Goal: Task Accomplishment & Management: Manage account settings

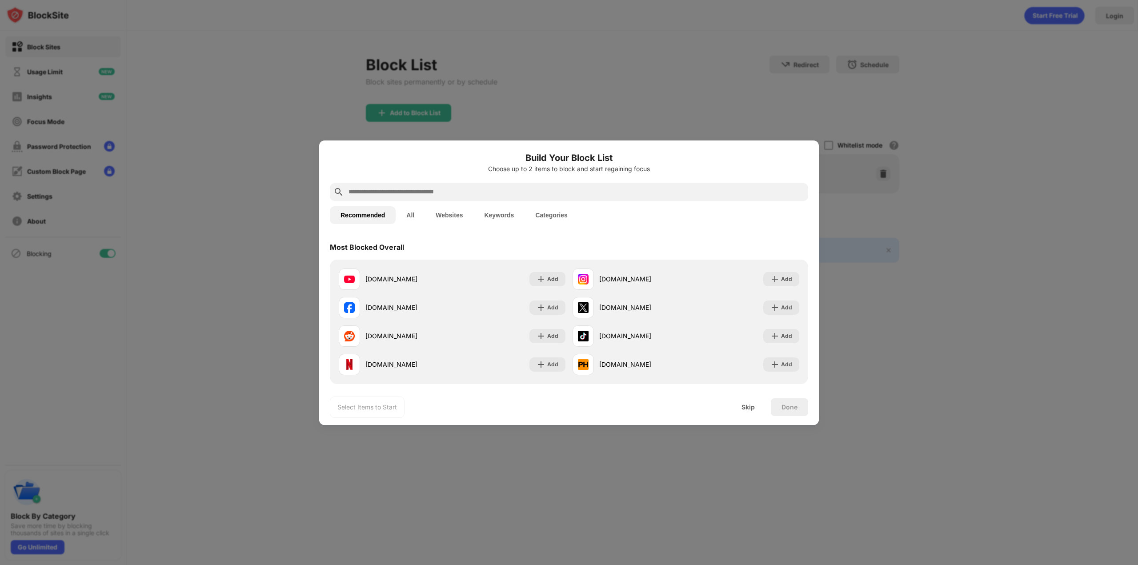
click at [407, 191] on input "text" at bounding box center [576, 192] width 457 height 11
click at [451, 212] on button "Websites" at bounding box center [449, 215] width 48 height 18
click at [749, 405] on div "Skip" at bounding box center [748, 407] width 13 height 7
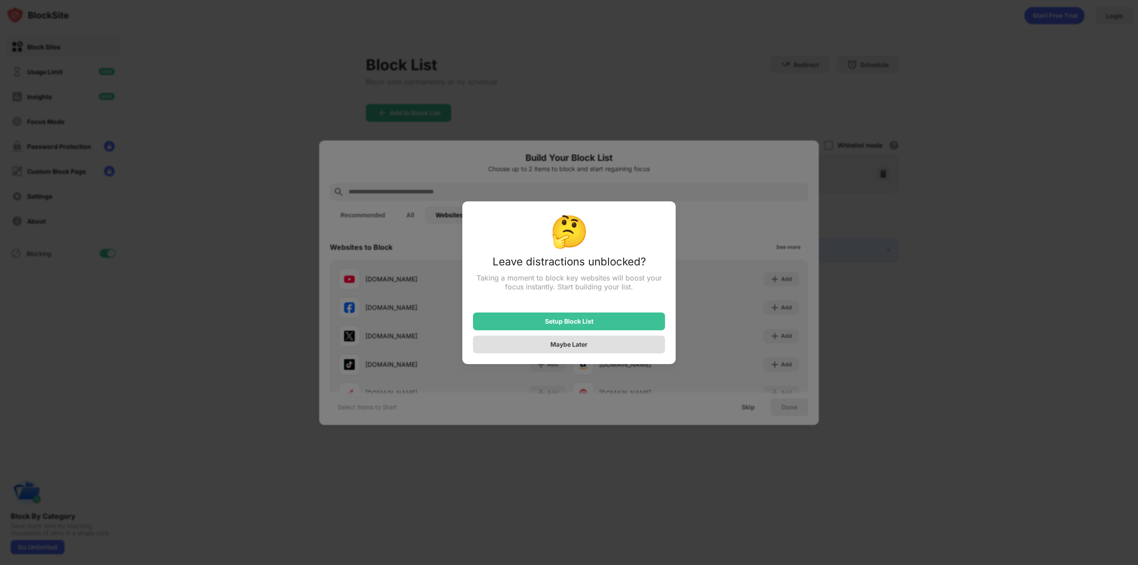
click at [563, 347] on div "Maybe Later" at bounding box center [568, 345] width 37 height 8
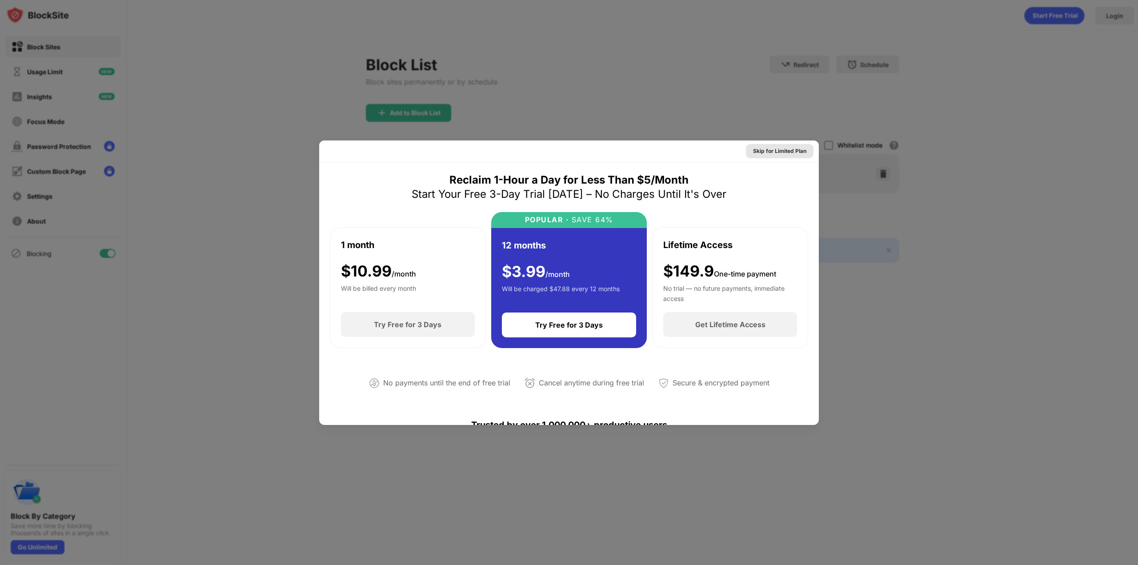
click at [784, 153] on div "Skip for Limited Plan" at bounding box center [779, 151] width 53 height 9
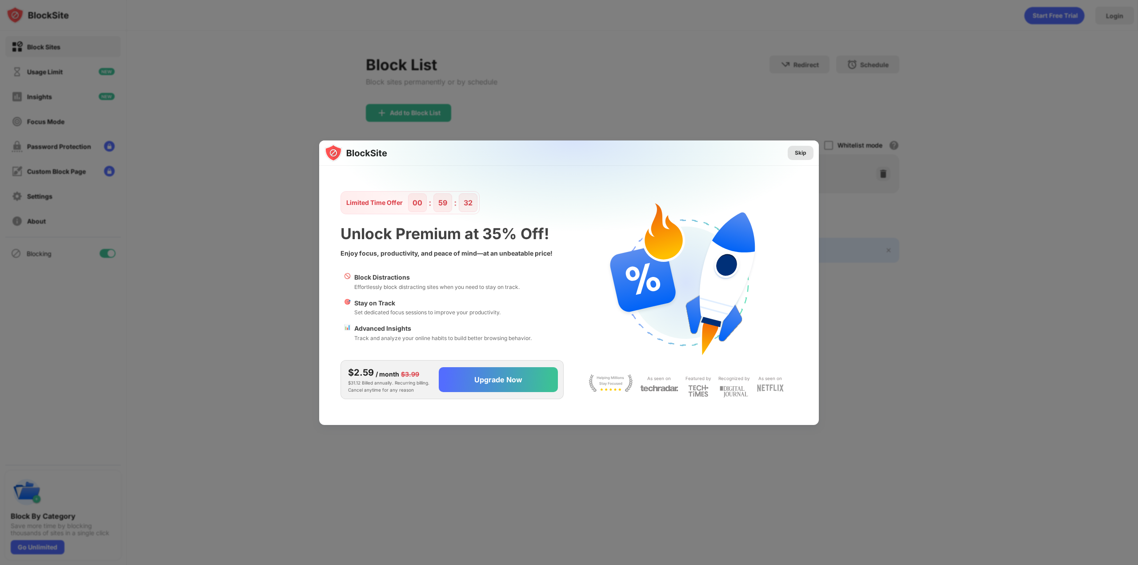
click at [795, 154] on div "Skip" at bounding box center [801, 152] width 12 height 9
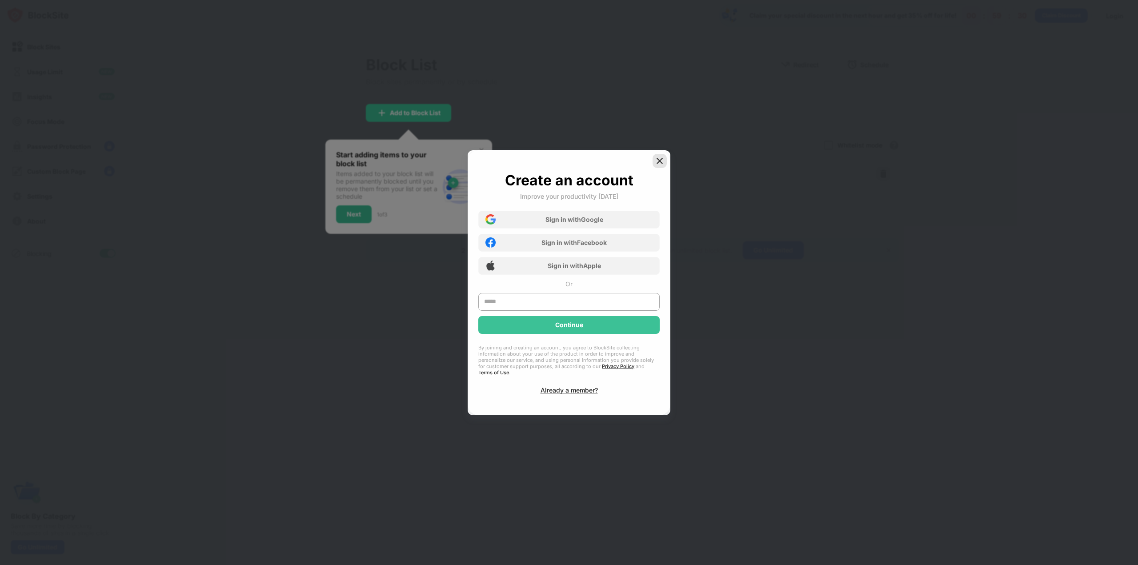
click at [658, 164] on img at bounding box center [659, 160] width 9 height 9
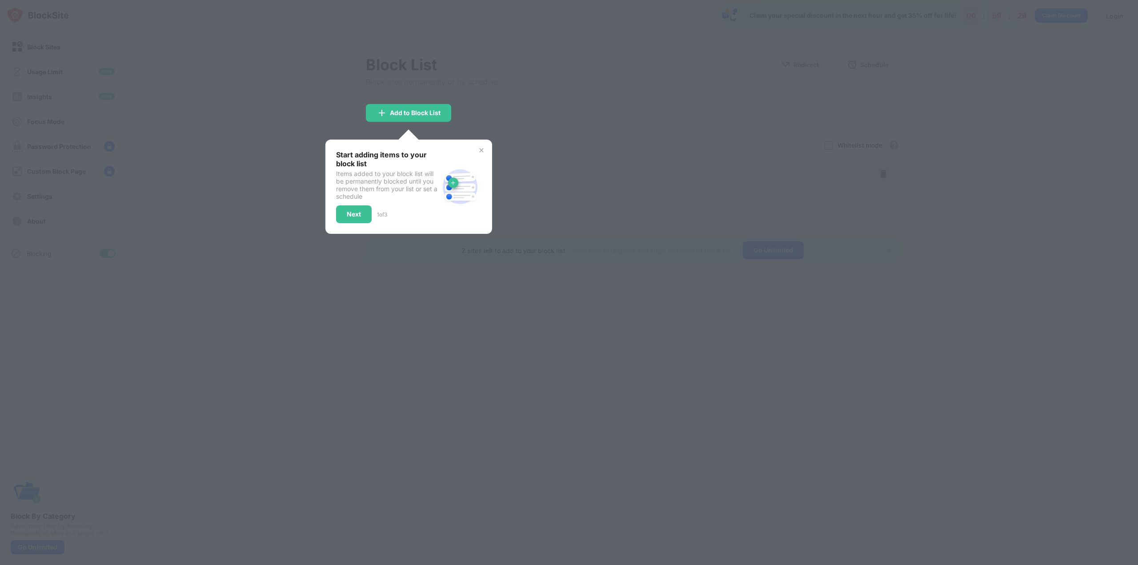
click at [482, 149] on img at bounding box center [481, 150] width 7 height 7
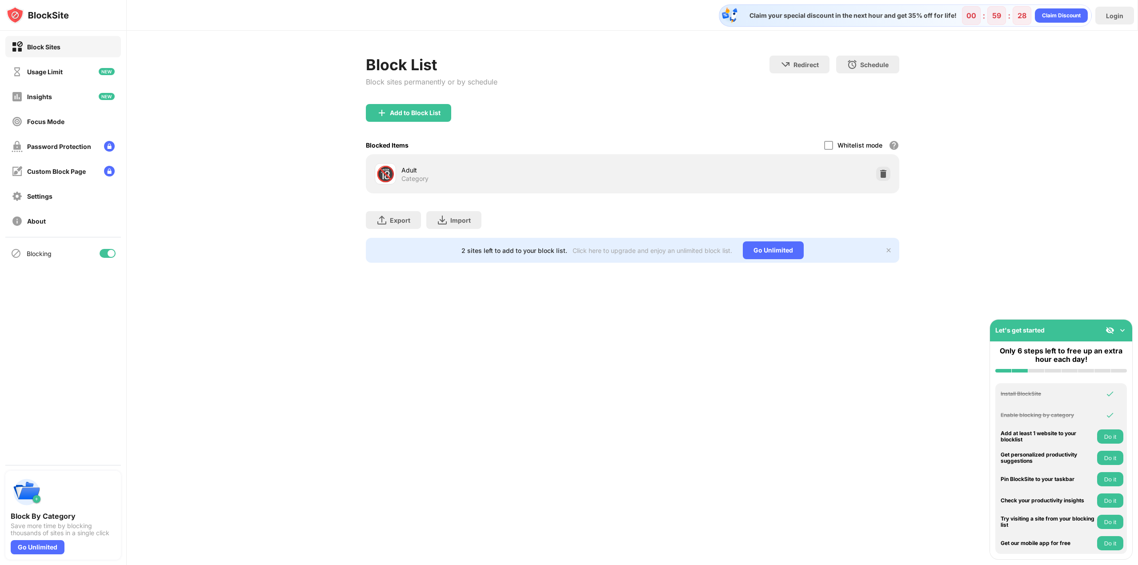
click at [303, 186] on div "Block List Block sites permanently or by schedule Redirect Choose a site to be …" at bounding box center [632, 159] width 1011 height 257
click at [407, 108] on div "Add to Block List" at bounding box center [408, 113] width 85 height 18
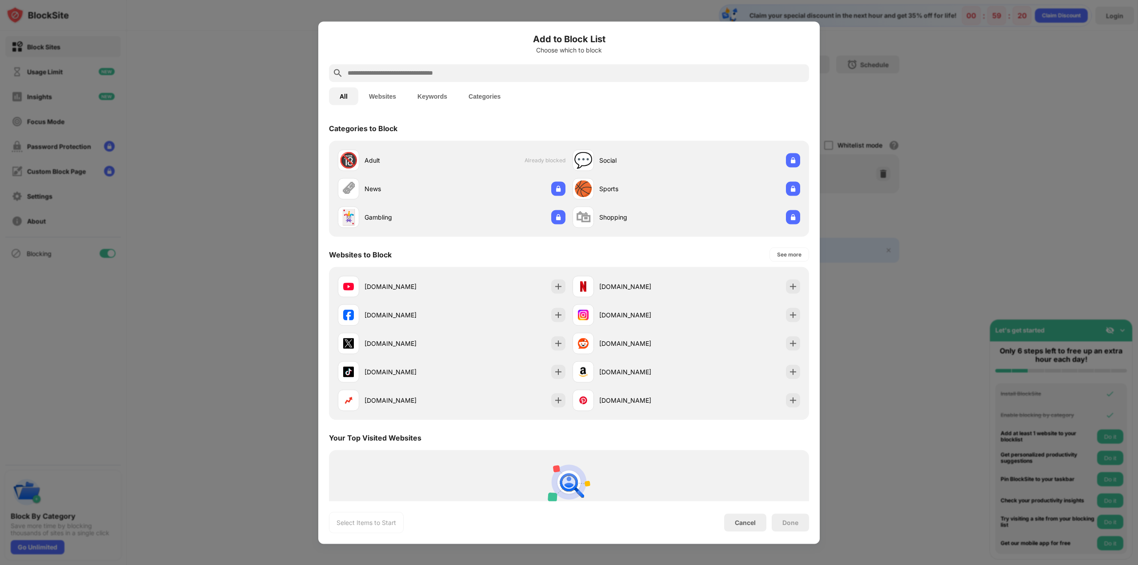
click at [394, 73] on input "text" at bounding box center [576, 73] width 459 height 11
click at [382, 95] on button "Websites" at bounding box center [382, 96] width 48 height 18
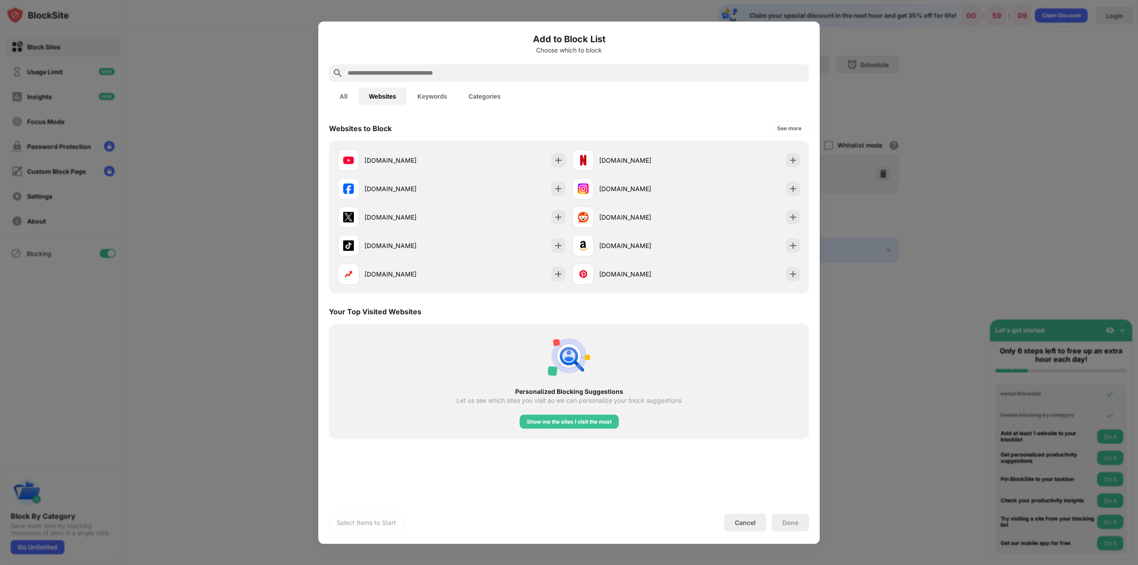
click at [401, 71] on input "text" at bounding box center [576, 73] width 459 height 11
paste input "**********"
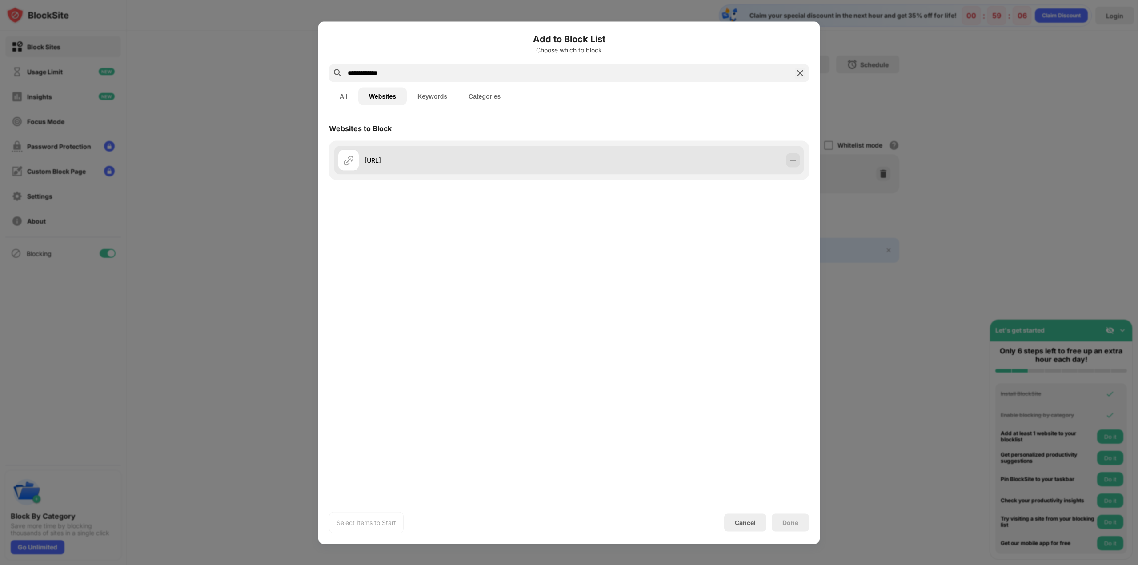
type input "**********"
click at [392, 161] on div "clerk.dema.ai" at bounding box center [467, 160] width 205 height 9
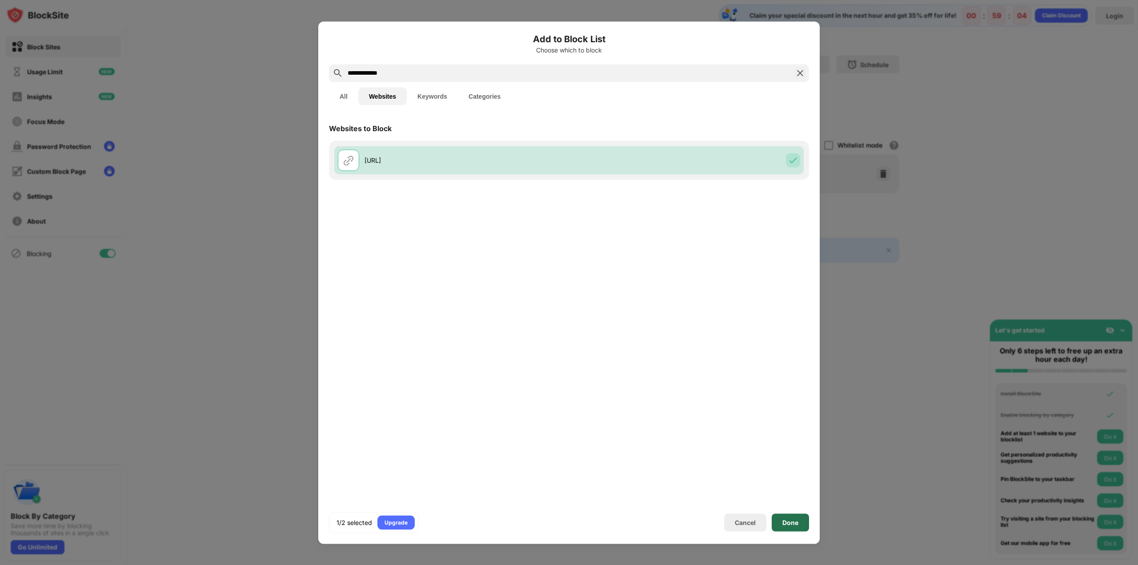
click at [788, 523] on div "Done" at bounding box center [790, 522] width 16 height 7
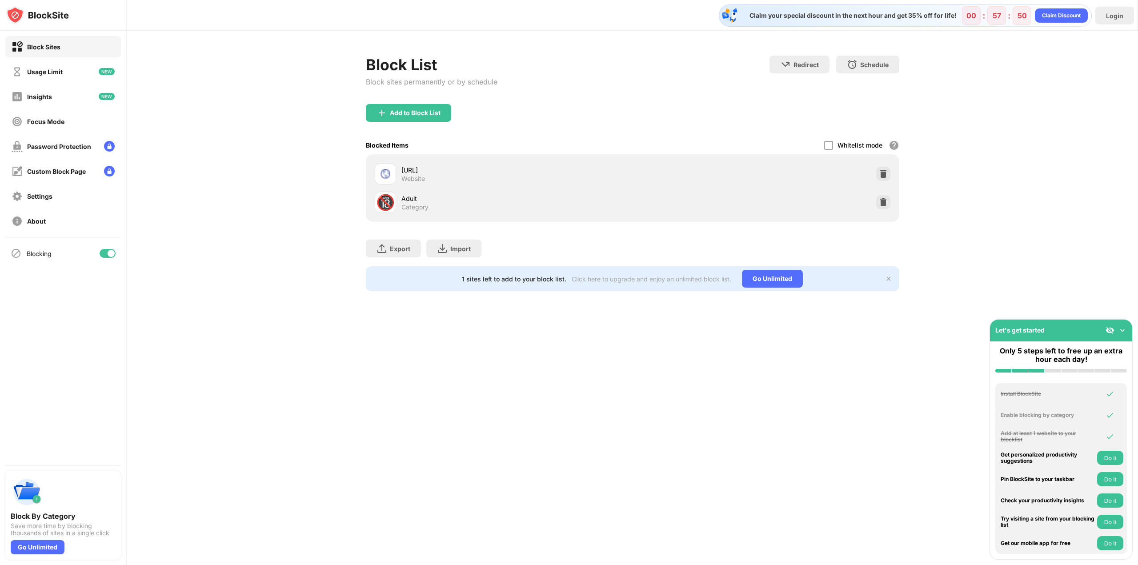
click at [414, 170] on div "clerk.dema.ai" at bounding box center [516, 169] width 231 height 9
click at [831, 146] on div at bounding box center [828, 145] width 9 height 9
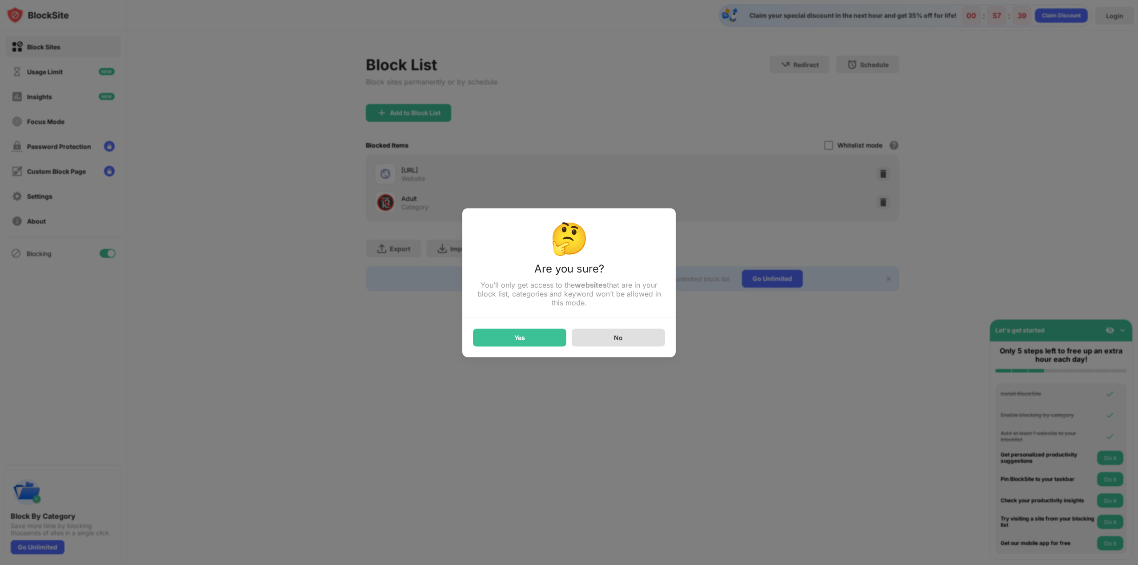
click at [654, 343] on div "No" at bounding box center [618, 338] width 93 height 18
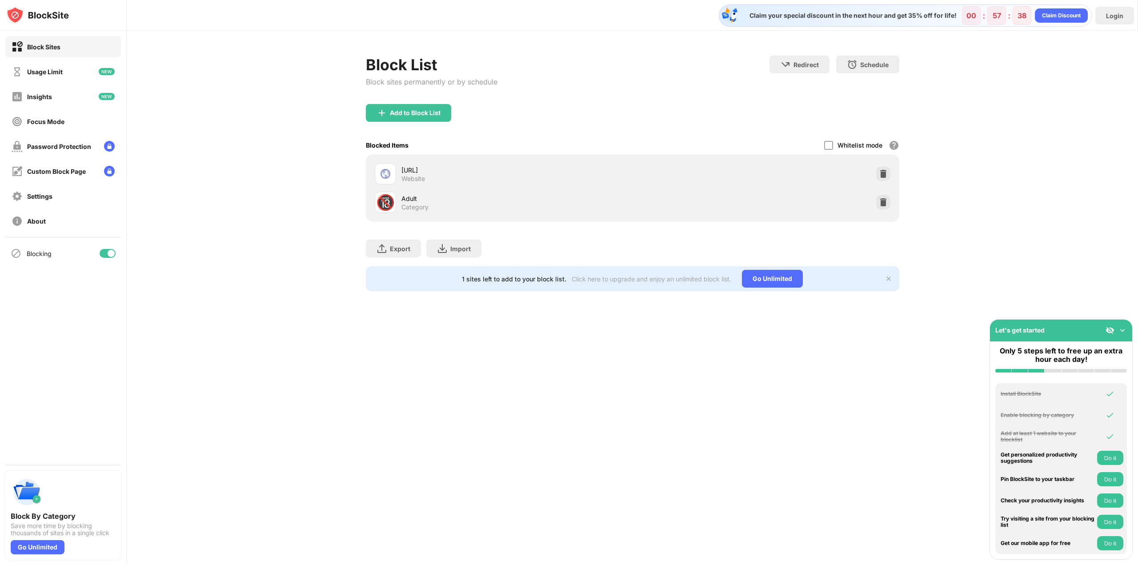
click at [422, 176] on div "Website" at bounding box center [413, 179] width 24 height 8
